Goal: Information Seeking & Learning: Learn about a topic

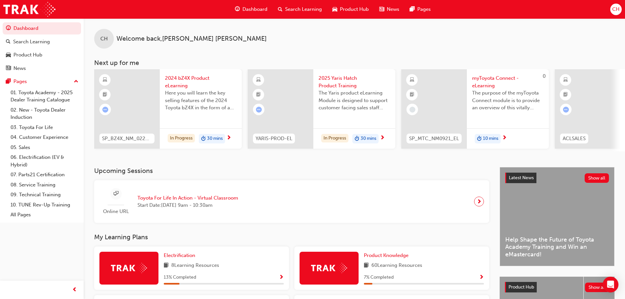
scroll to position [220, 0]
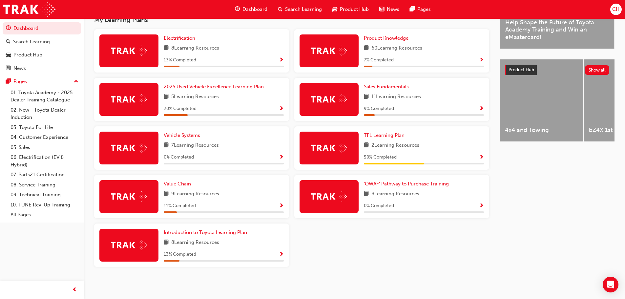
click at [484, 58] on div "Product Knowledge 60 Learning Resources 7 % Completed" at bounding box center [391, 50] width 195 height 43
click at [480, 61] on span "Show Progress" at bounding box center [481, 60] width 5 height 6
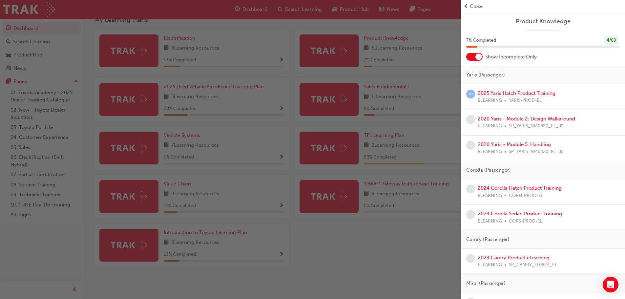
click at [466, 2] on div "Close" at bounding box center [543, 6] width 164 height 13
click at [466, 4] on span "prev-icon" at bounding box center [466, 7] width 5 height 8
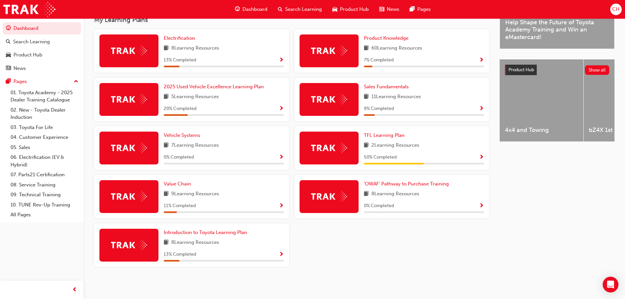
click at [281, 155] on span "Show Progress" at bounding box center [281, 158] width 5 height 6
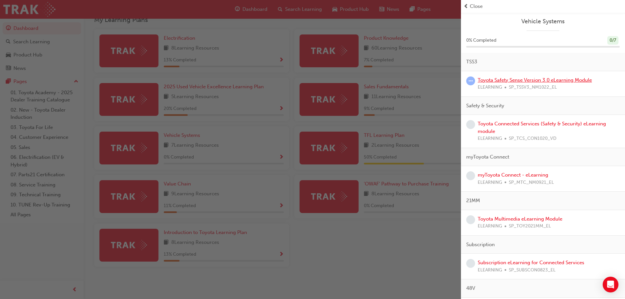
click at [535, 79] on link "Toyota Safety Sense Version 3.0 eLearning Module" at bounding box center [535, 80] width 114 height 6
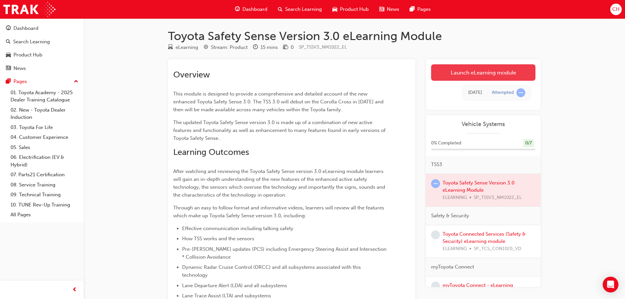
click at [484, 72] on link "Launch eLearning module" at bounding box center [483, 72] width 104 height 16
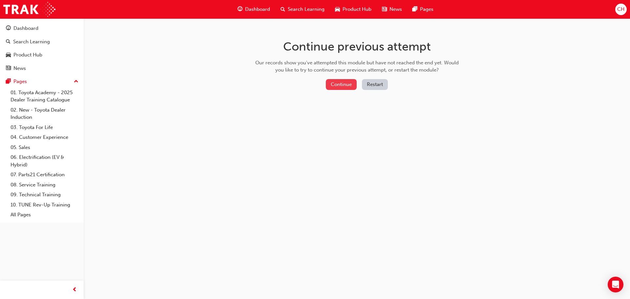
click at [349, 84] on button "Continue" at bounding box center [341, 84] width 31 height 11
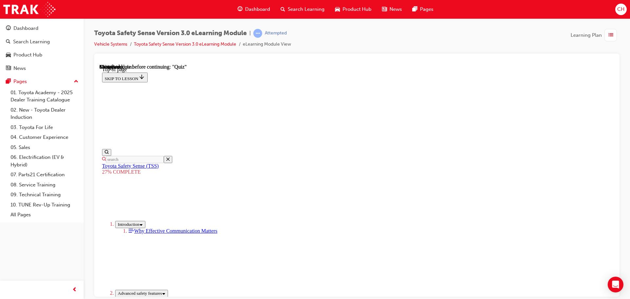
scroll to position [1177, 0]
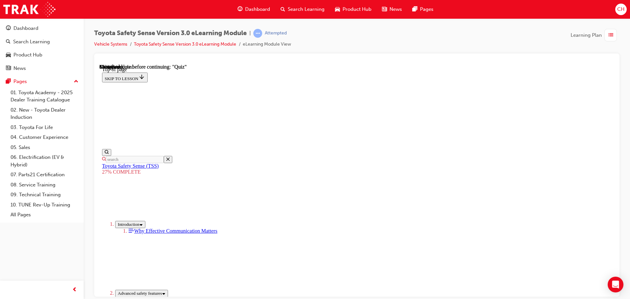
drag, startPoint x: 421, startPoint y: 239, endPoint x: 418, endPoint y: 235, distance: 4.4
